Goal: Task Accomplishment & Management: Complete application form

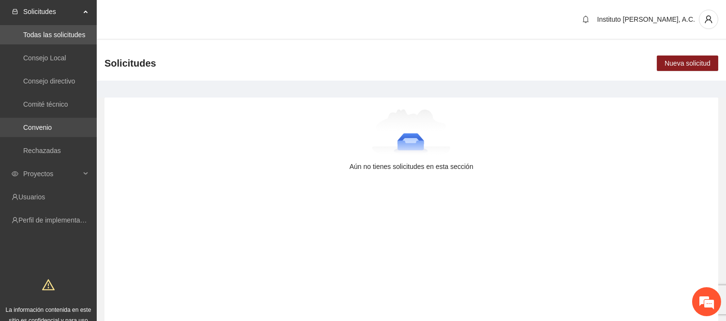
click at [45, 129] on link "Convenio" at bounding box center [37, 128] width 29 height 8
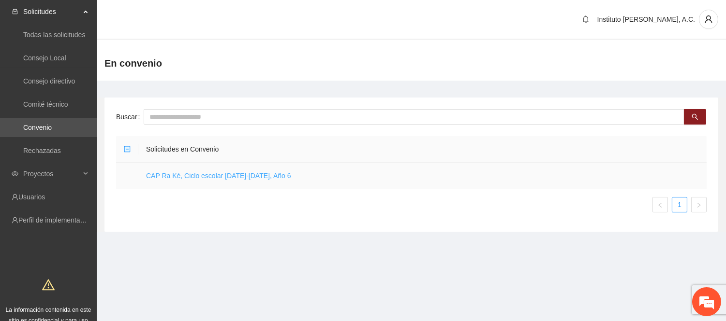
click at [218, 179] on link "CAP Ra Ké, Ciclo escolar [DATE]-[DATE], Año 6" at bounding box center [218, 176] width 145 height 8
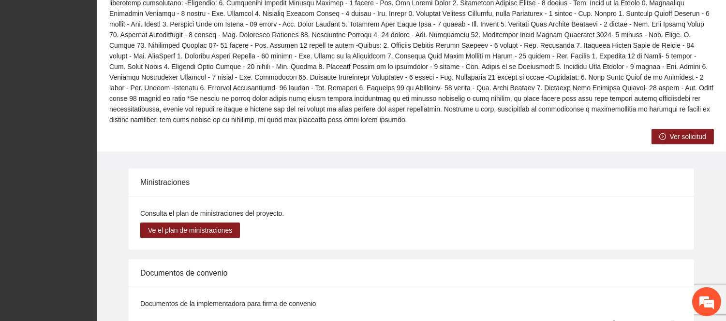
click at [670, 131] on span "Ver solicitud" at bounding box center [687, 136] width 36 height 11
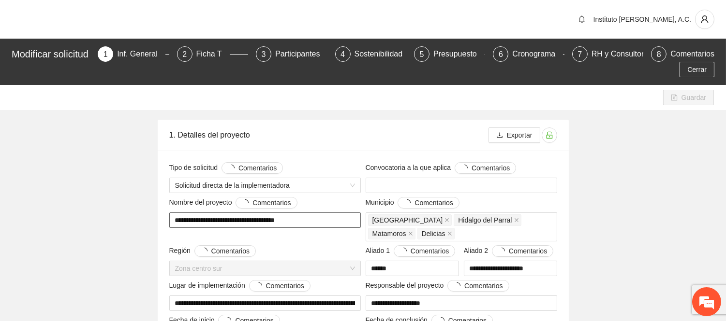
click at [167, 228] on div "**********" at bounding box center [265, 219] width 196 height 44
click at [223, 56] on div "Ficha T" at bounding box center [212, 53] width 33 height 15
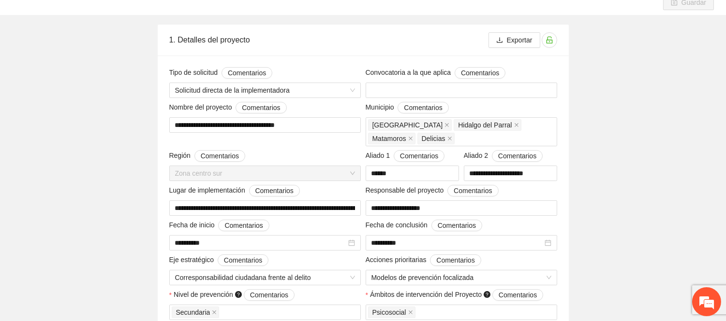
scroll to position [107, 0]
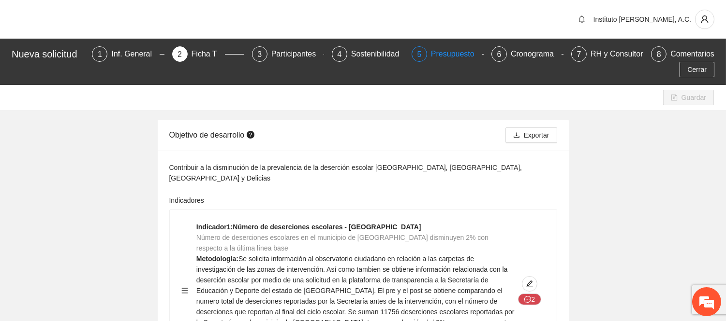
click at [460, 55] on div "Presupuesto" at bounding box center [456, 53] width 51 height 15
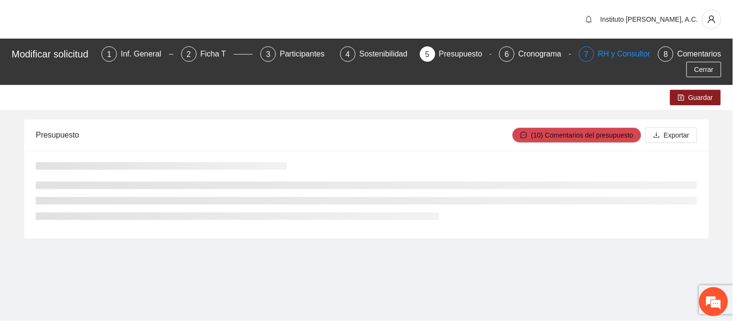
click at [596, 56] on div "7 RH y Consultores" at bounding box center [615, 53] width 72 height 15
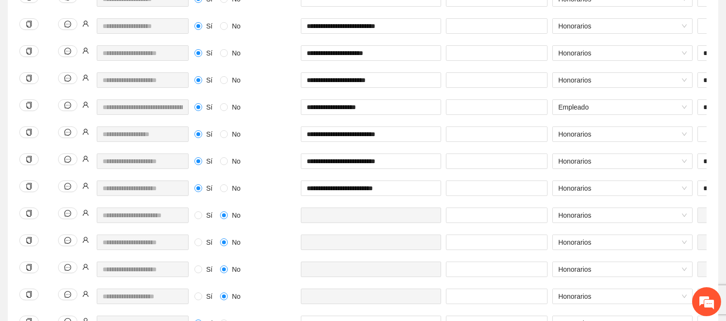
scroll to position [472, 0]
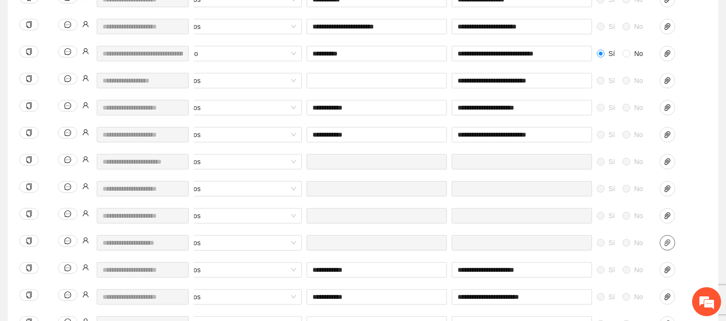
click at [665, 244] on icon "paper-clip" at bounding box center [667, 243] width 6 height 7
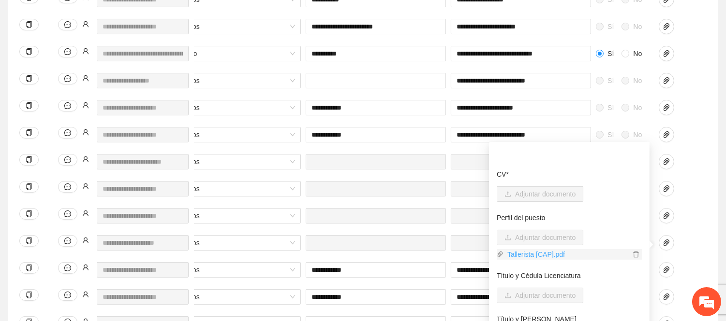
click at [543, 252] on link "Tallerista [CAP].pdf" at bounding box center [566, 254] width 127 height 11
